Goal: Information Seeking & Learning: Find specific fact

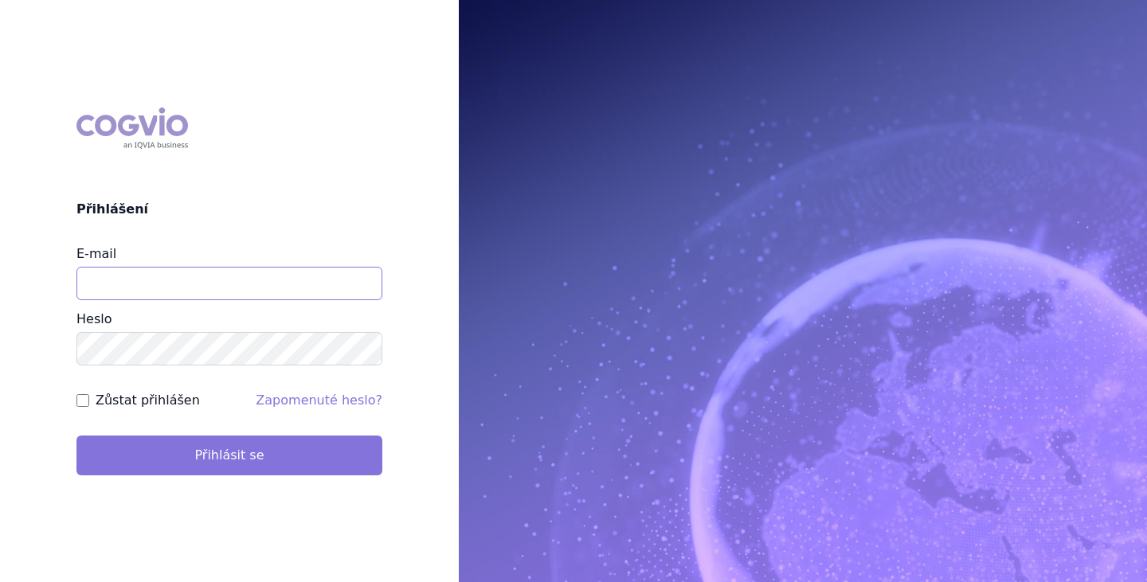
type input "brectan@vzacna-onemocneni.cz"
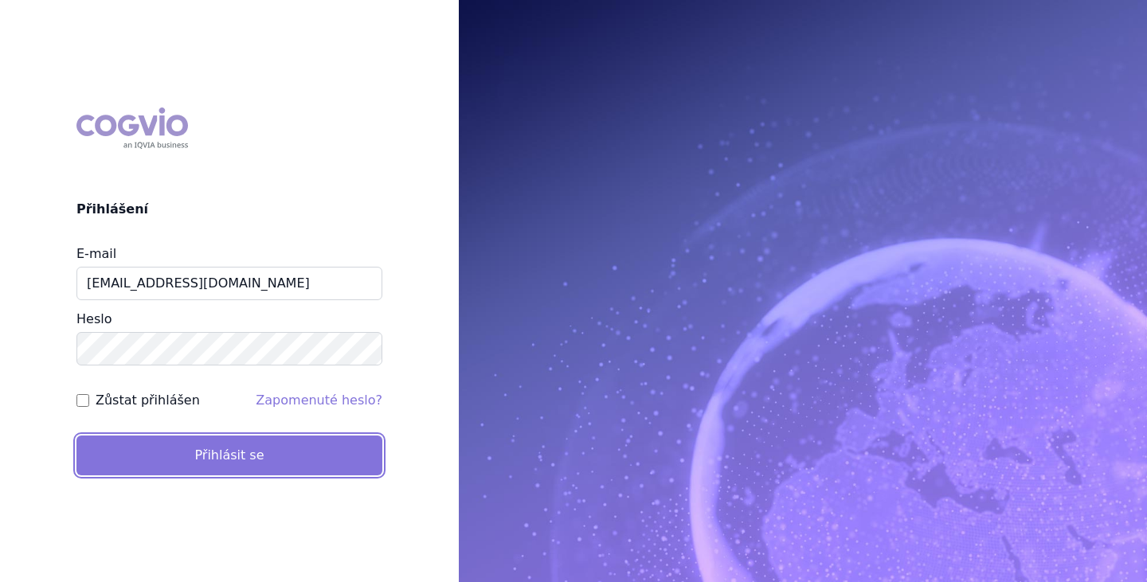
click at [248, 463] on button "Přihlásit se" at bounding box center [229, 456] width 306 height 40
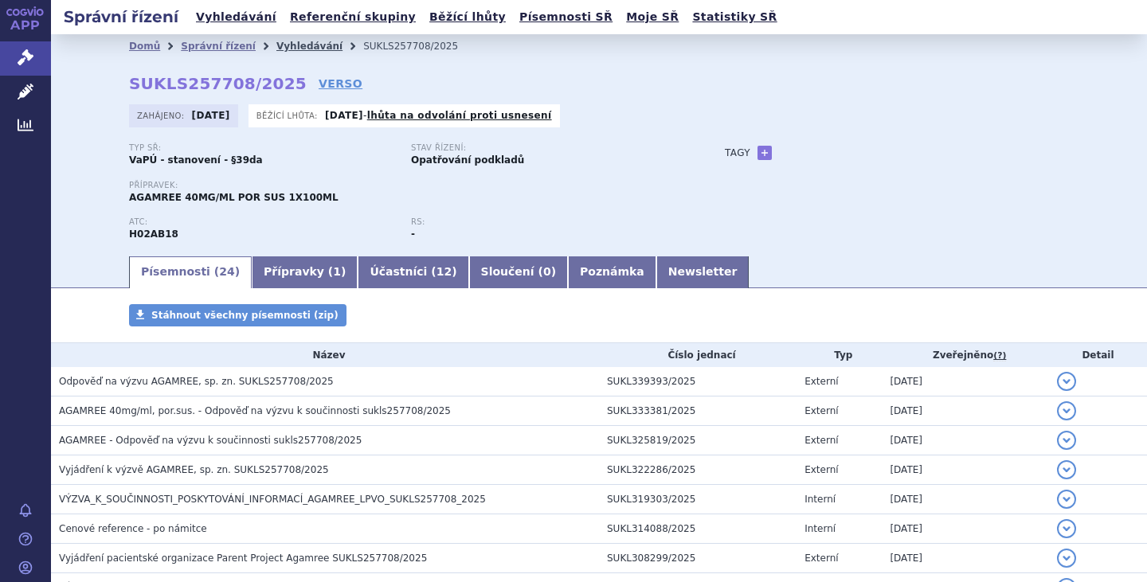
click at [276, 50] on link "Vyhledávání" at bounding box center [309, 46] width 66 height 11
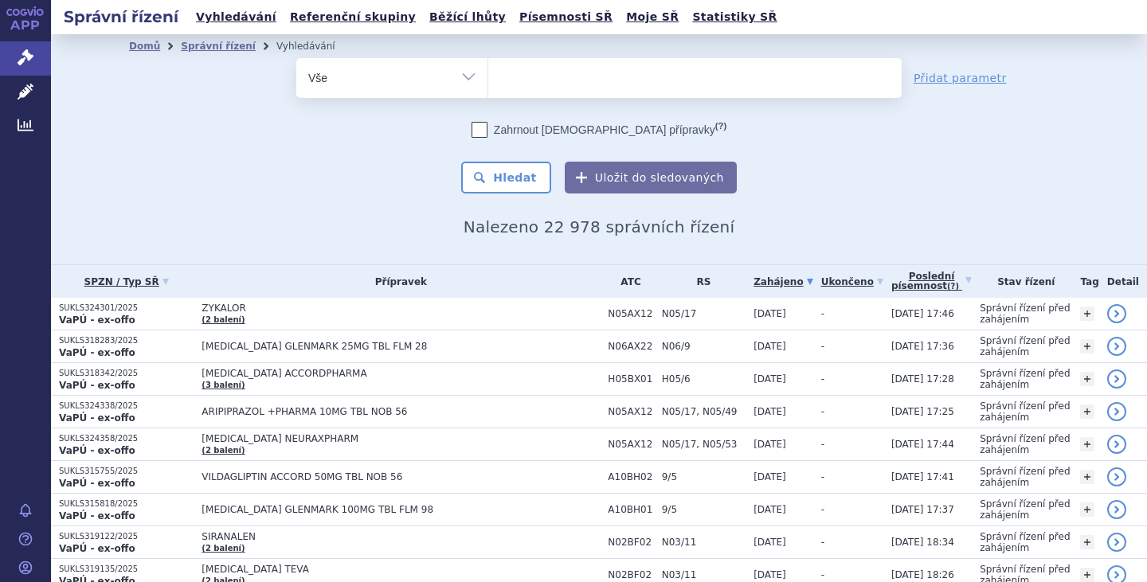
click at [453, 81] on select "Vše Spisová značka Typ SŘ Přípravek/SUKL kód Účastník/Držitel" at bounding box center [391, 76] width 191 height 36
select select "filter-procedure-type"
click at [296, 58] on select "Vše Spisová značka Typ SŘ Přípravek/SUKL kód Účastník/Držitel" at bounding box center [391, 76] width 191 height 36
click at [542, 85] on ul at bounding box center [694, 74] width 413 height 33
click at [488, 85] on select at bounding box center [487, 77] width 1 height 40
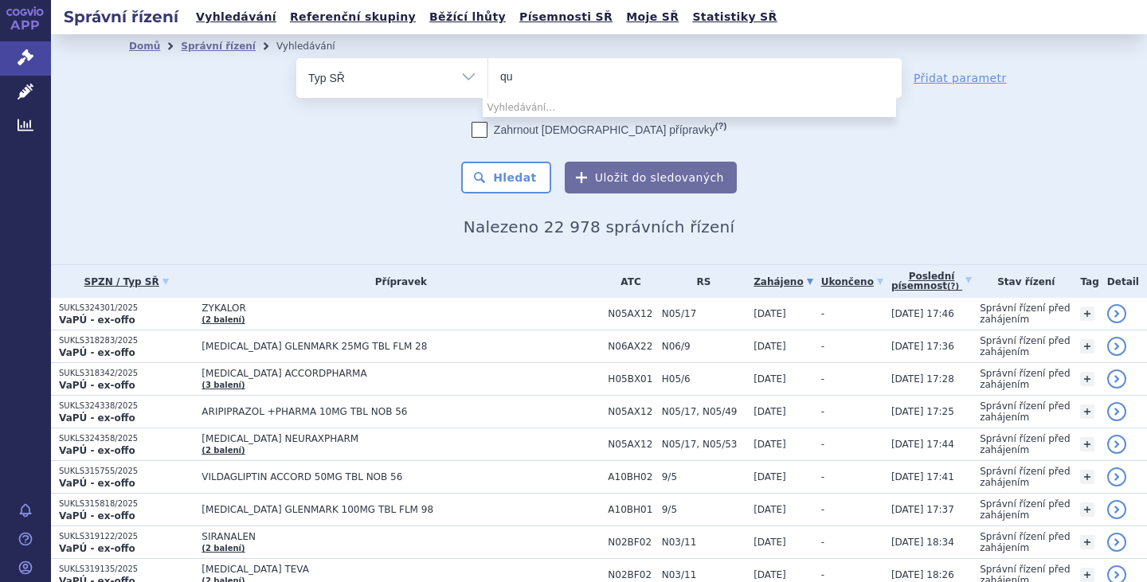
type input "q"
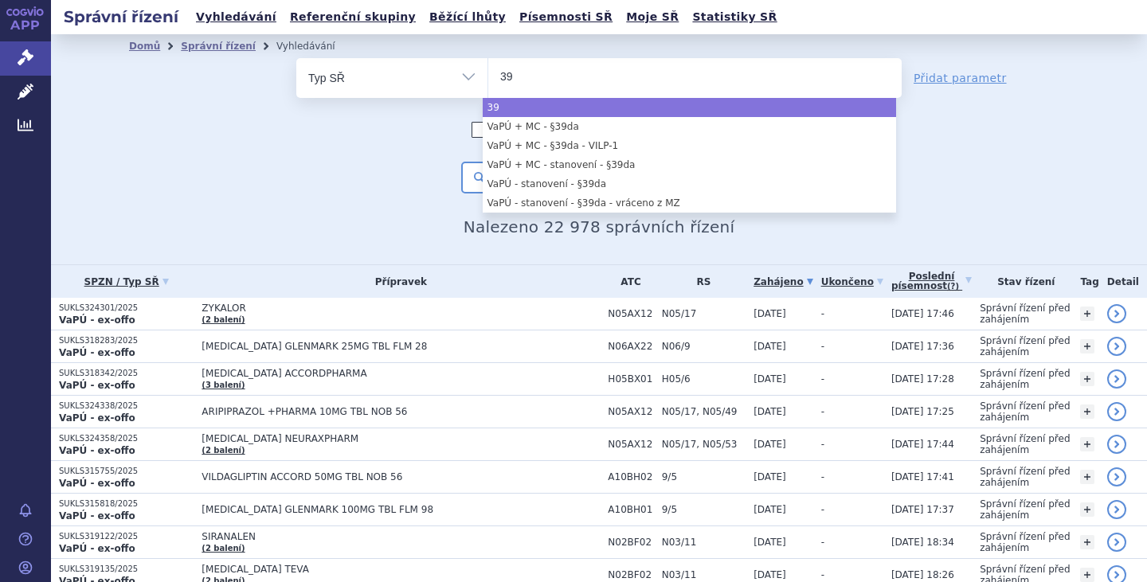
type input "39"
select select "39"
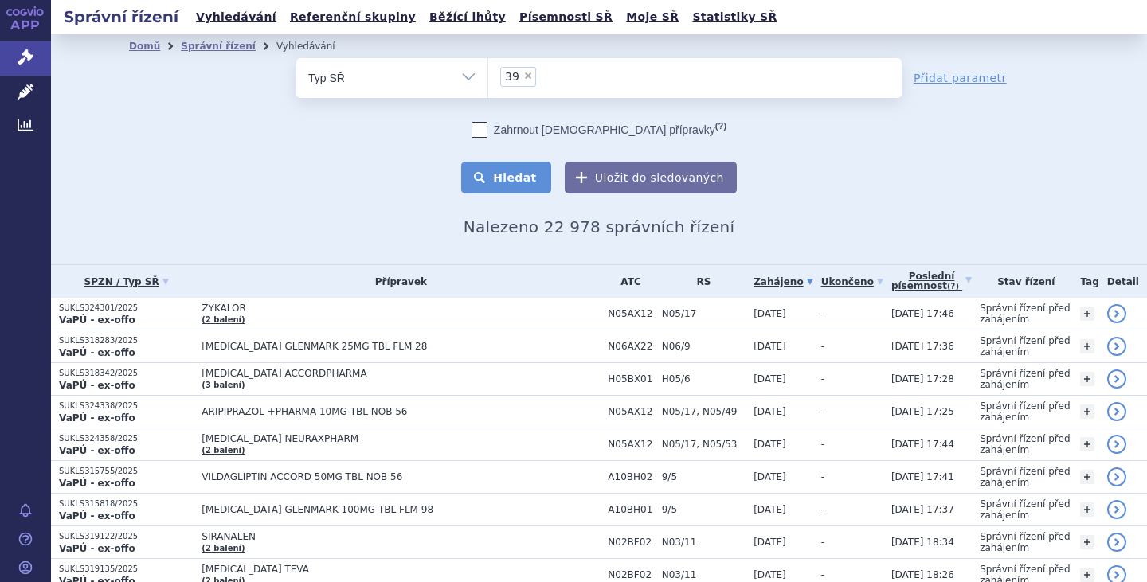
click at [511, 186] on button "Hledat" at bounding box center [506, 178] width 90 height 32
click at [511, 182] on button "Hledat" at bounding box center [506, 178] width 90 height 32
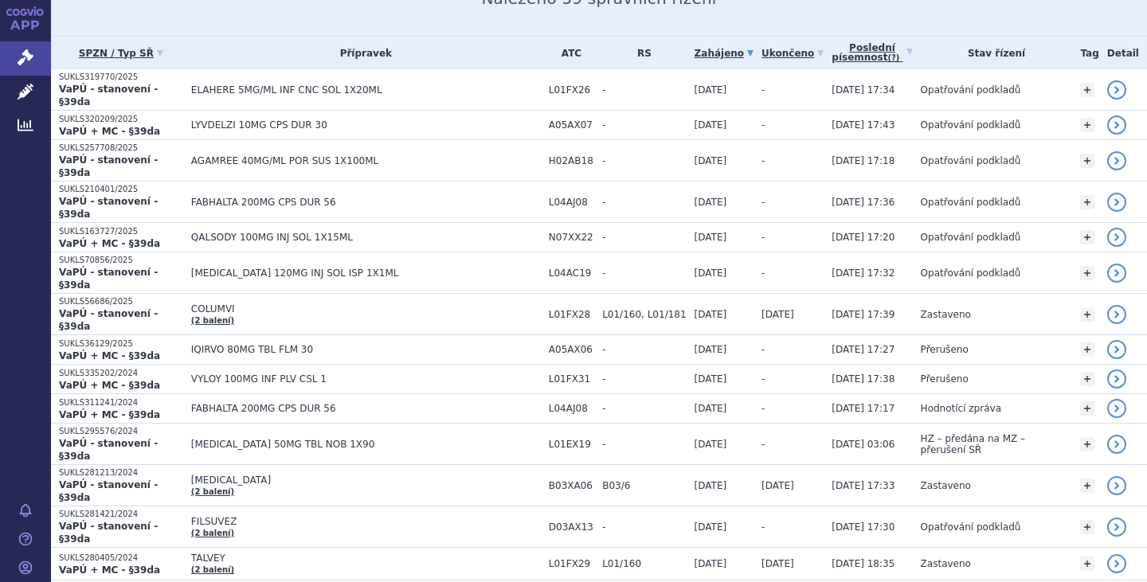
scroll to position [251, 0]
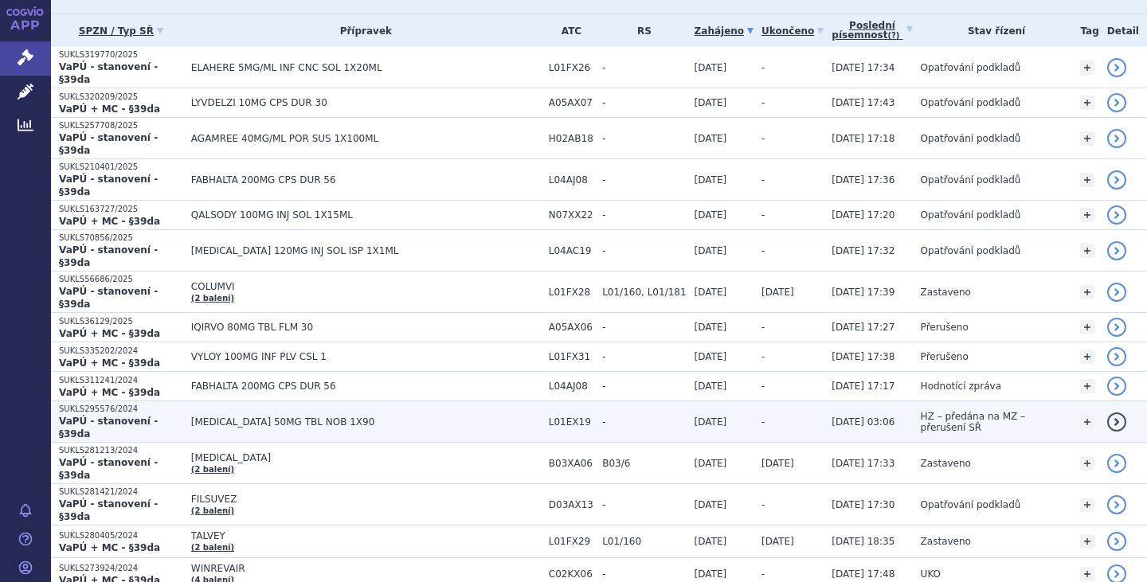
click at [322, 417] on span "[MEDICAL_DATA] 50MG TBL NOB 1X90" at bounding box center [366, 422] width 350 height 11
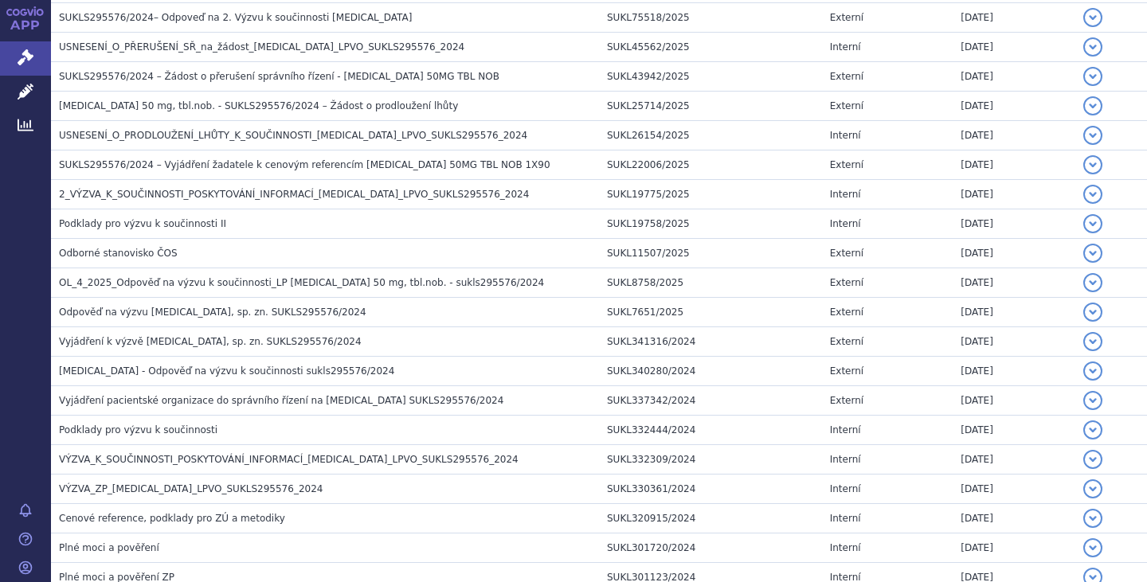
scroll to position [1120, 0]
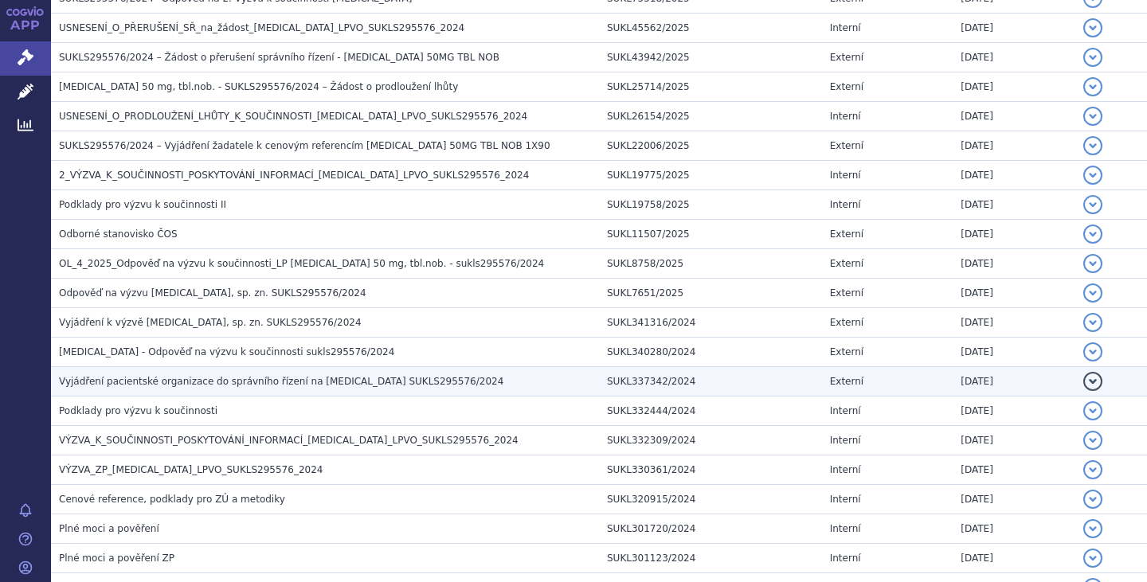
click at [322, 378] on span "Vyjádření pacientské organizace do správního řízení na [MEDICAL_DATA] SUKLS2955…" at bounding box center [281, 381] width 444 height 11
